Goal: Task Accomplishment & Management: Use online tool/utility

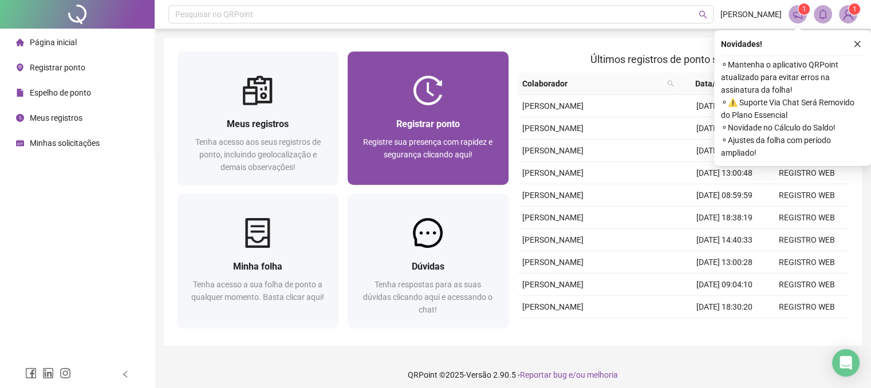
click at [428, 160] on div "Registre sua presença com rapidez e segurança clicando aqui!" at bounding box center [427, 155] width 133 height 38
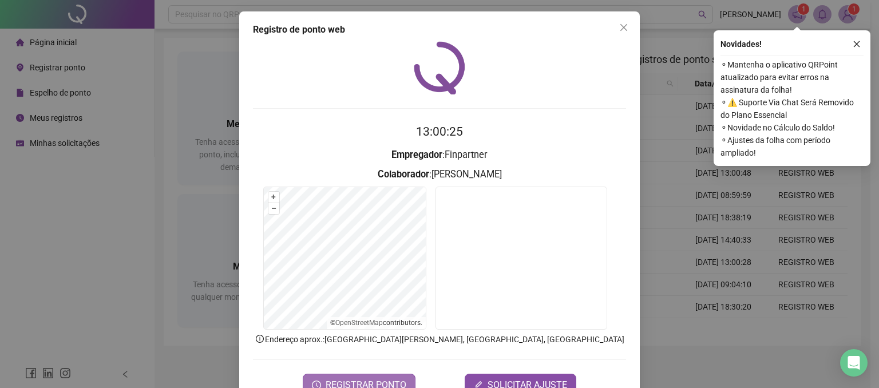
click at [355, 376] on button "REGISTRAR PONTO" at bounding box center [359, 385] width 113 height 23
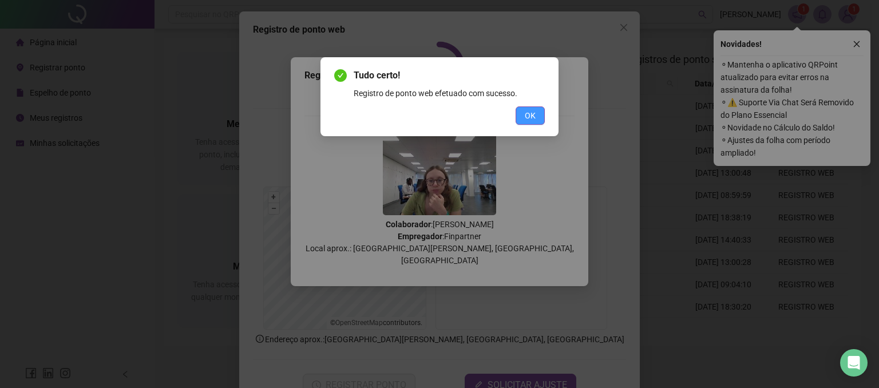
click at [533, 117] on span "OK" at bounding box center [530, 115] width 11 height 13
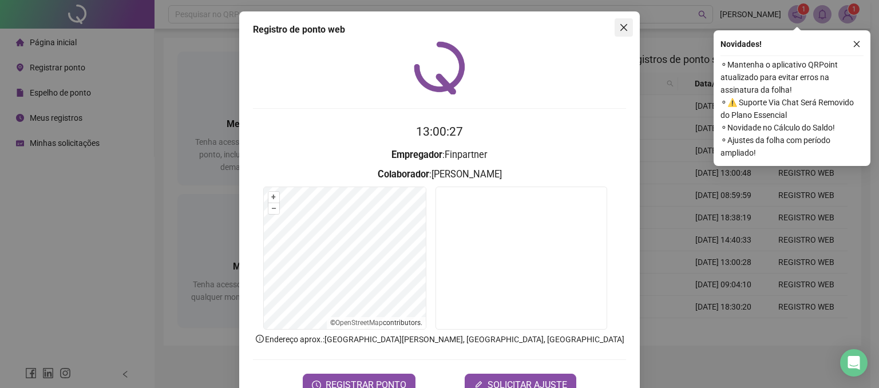
click at [621, 30] on icon "close" at bounding box center [623, 27] width 9 height 9
